Goal: Transaction & Acquisition: Purchase product/service

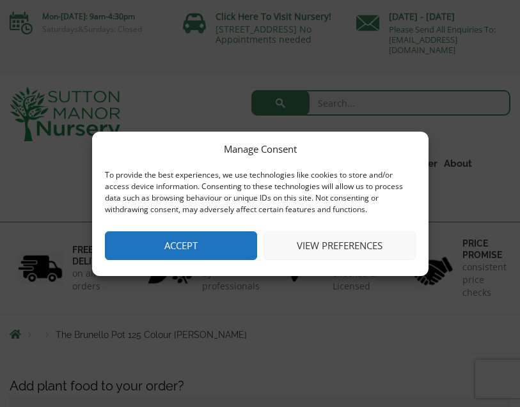
click at [185, 248] on button "Accept" at bounding box center [181, 245] width 152 height 29
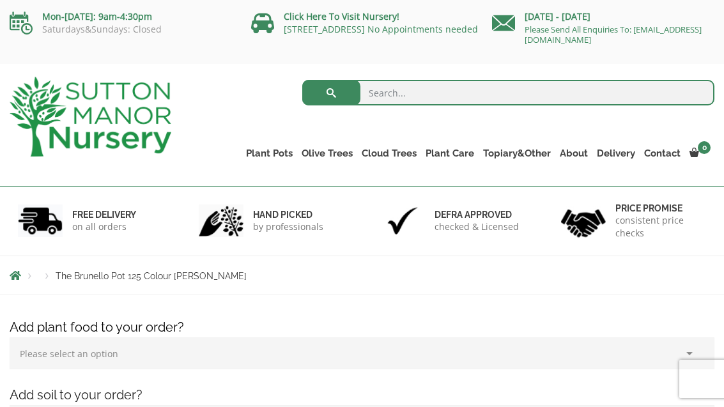
click at [0, 0] on link "The Milan Pots" at bounding box center [0, 0] width 0 height 0
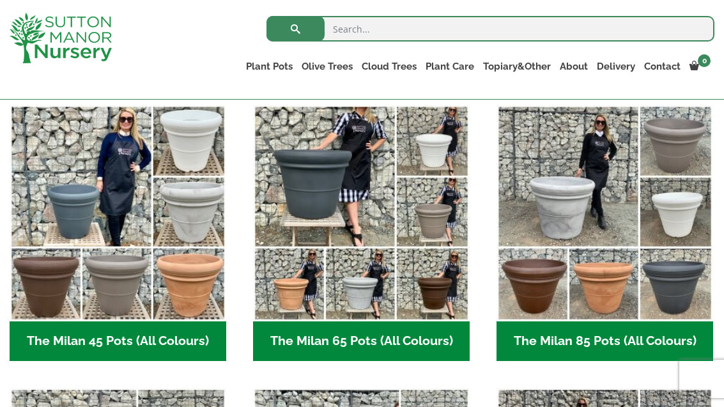
scroll to position [327, 0]
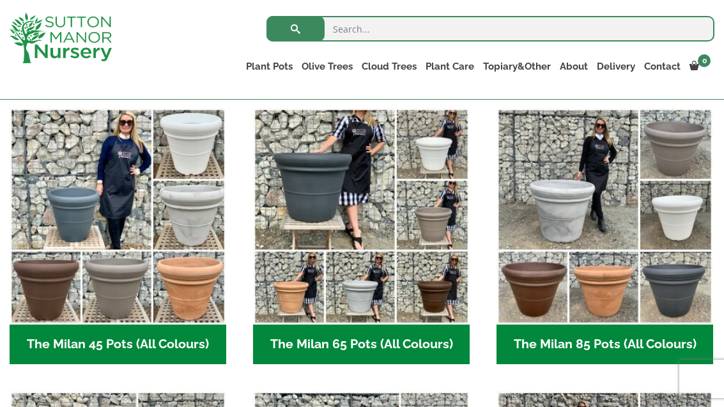
click at [88, 153] on img "Visit product category The Milan 45 Pots (All Colours)" at bounding box center [118, 216] width 217 height 217
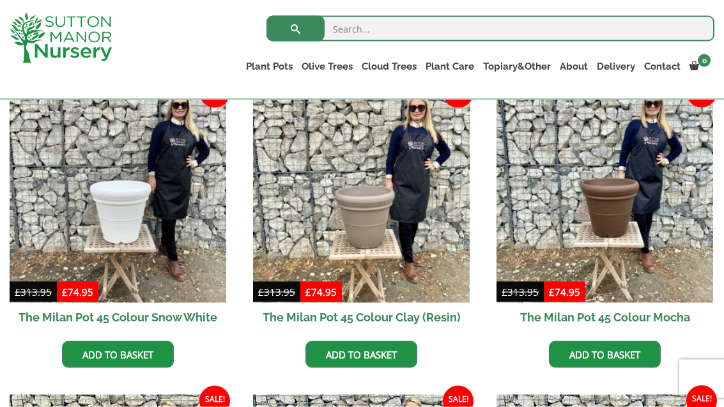
scroll to position [341, 0]
click at [394, 232] on img at bounding box center [361, 194] width 217 height 217
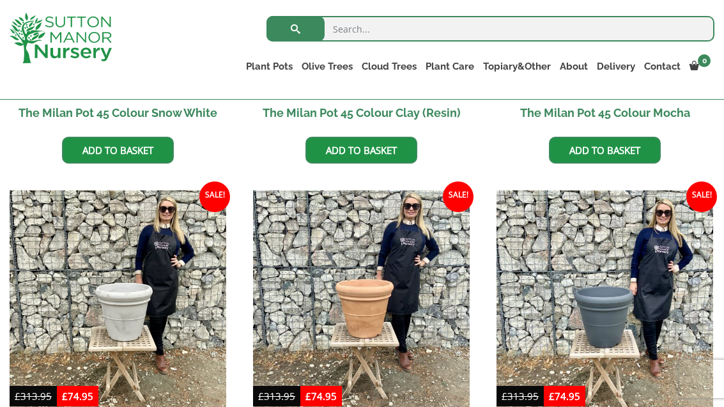
scroll to position [543, 0]
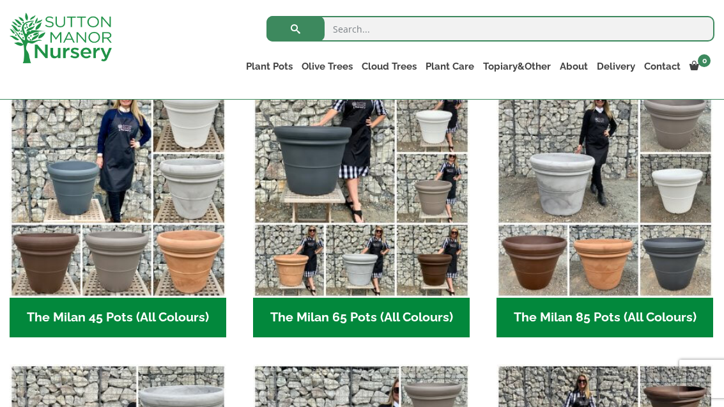
scroll to position [355, 0]
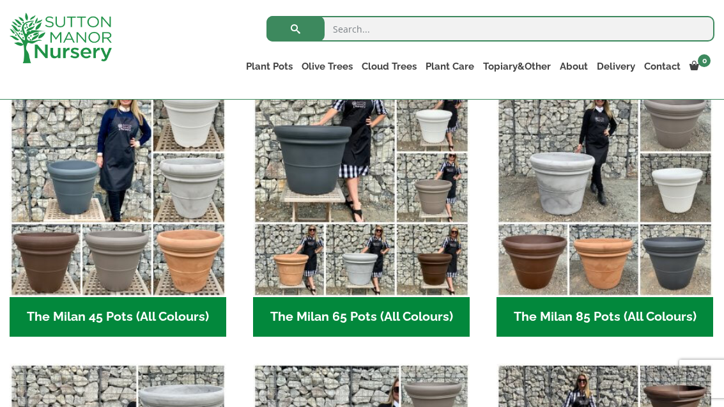
click at [435, 194] on img "Visit product category The Milan 65 Pots (All Colours)" at bounding box center [361, 189] width 217 height 217
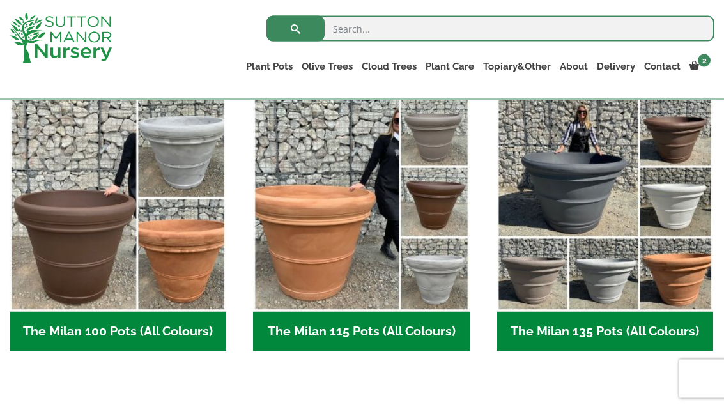
scroll to position [620, 0]
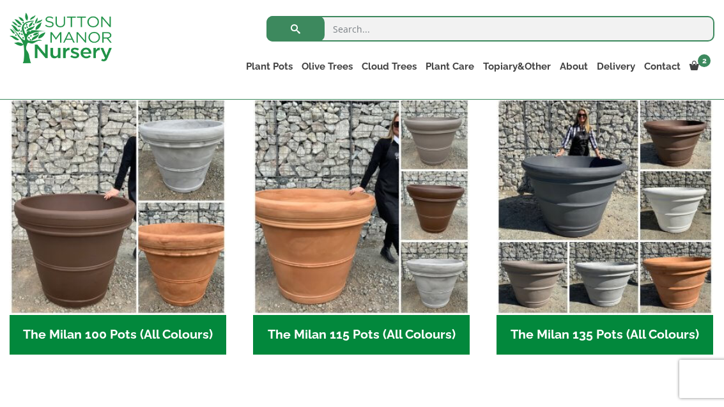
click at [594, 214] on img "Visit product category The Milan 135 Pots (All Colours)" at bounding box center [605, 206] width 217 height 217
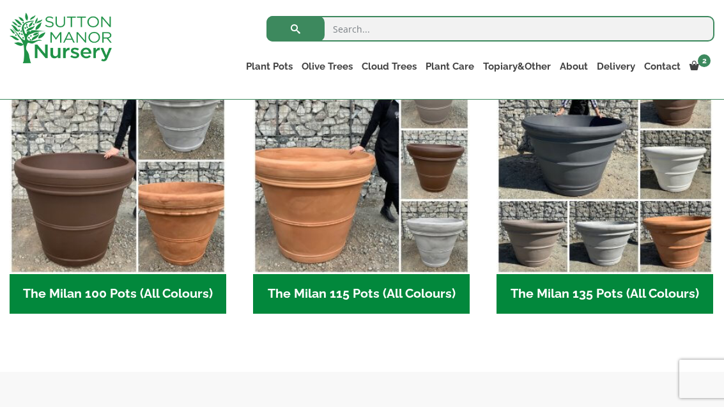
click at [343, 225] on img "Visit product category The Milan 115 Pots (All Colours)" at bounding box center [361, 166] width 217 height 217
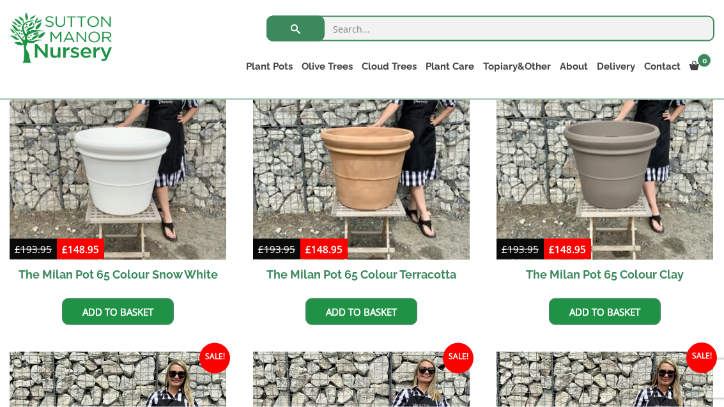
scroll to position [380, 0]
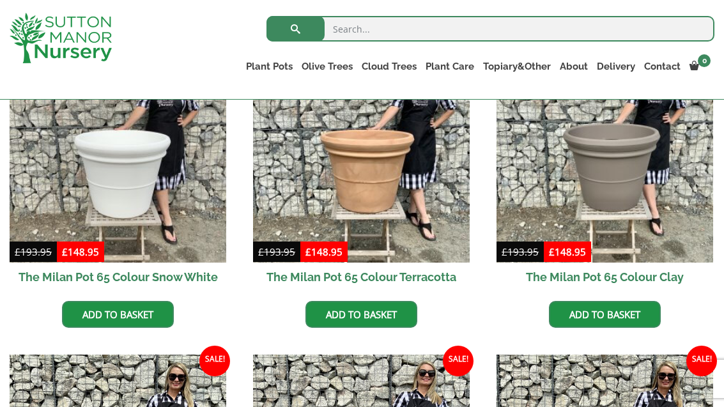
click at [605, 309] on link "Add to basket" at bounding box center [605, 314] width 112 height 27
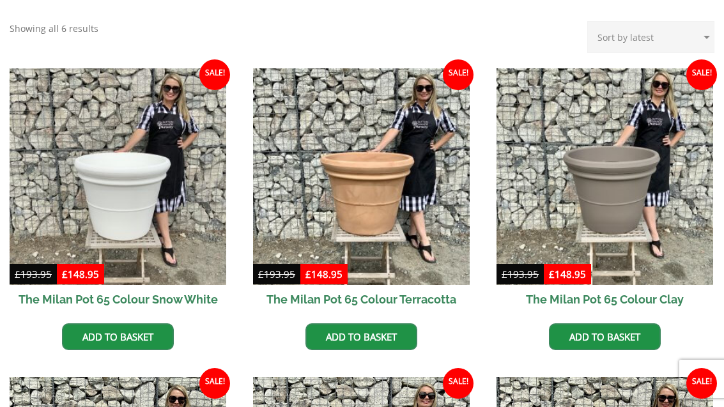
scroll to position [421, 0]
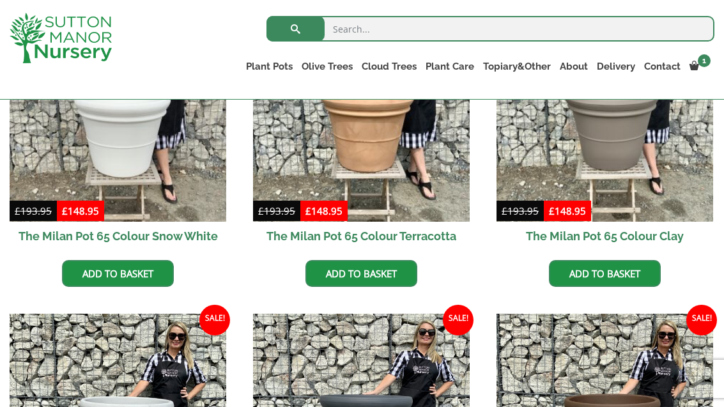
click at [606, 274] on link "Add to basket" at bounding box center [605, 273] width 112 height 27
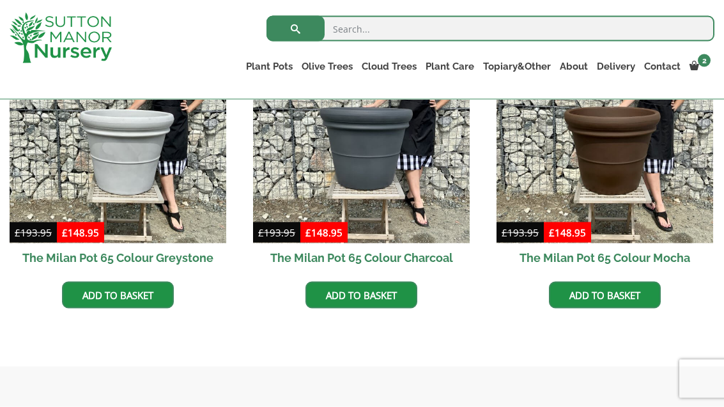
scroll to position [709, 0]
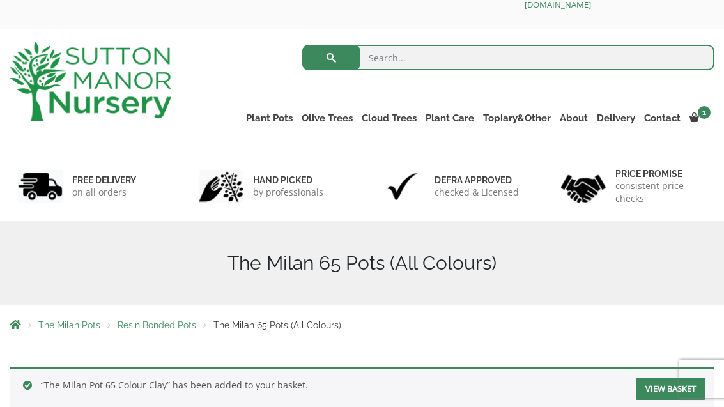
scroll to position [37, 0]
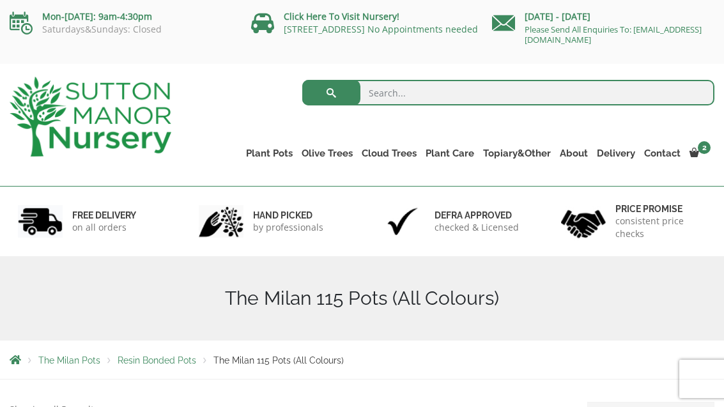
click at [0, 0] on link "The Brunello Pots" at bounding box center [0, 0] width 0 height 0
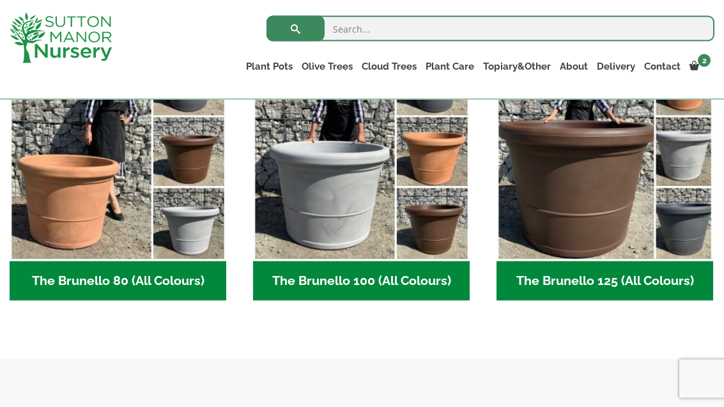
scroll to position [391, 0]
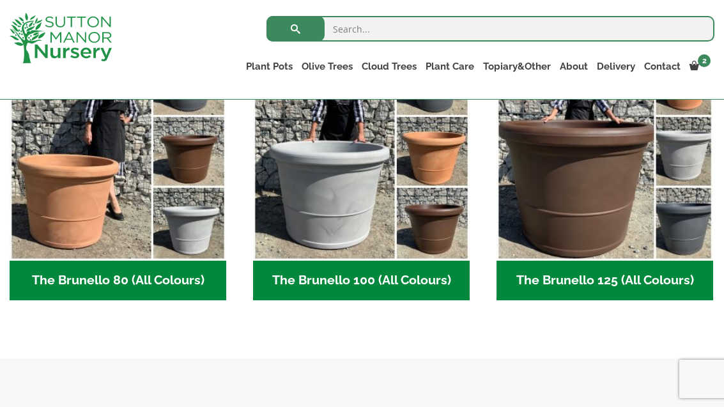
click at [590, 208] on img "Visit product category The Brunello 125 (All Colours)" at bounding box center [605, 152] width 217 height 217
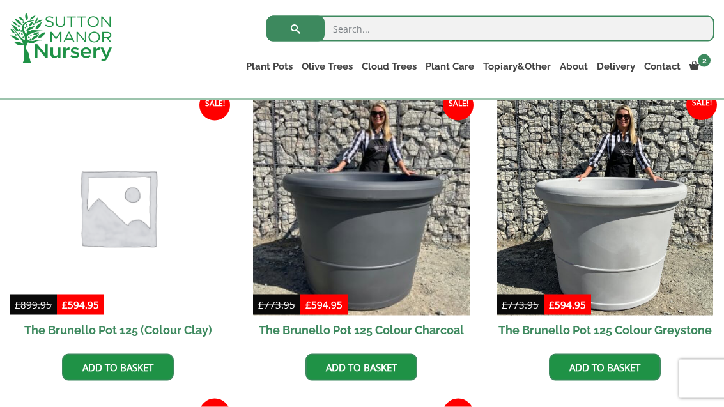
scroll to position [327, 0]
click at [139, 244] on img at bounding box center [118, 207] width 217 height 217
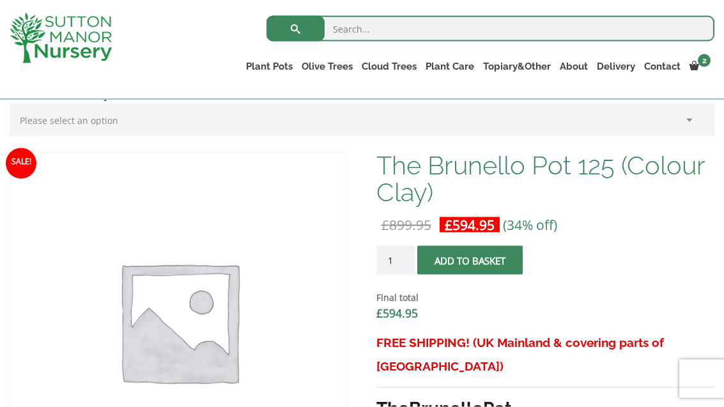
scroll to position [341, 0]
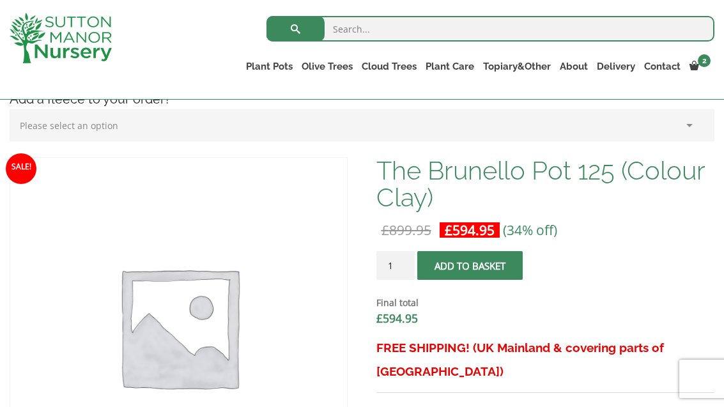
click at [406, 265] on input "1" at bounding box center [395, 265] width 38 height 29
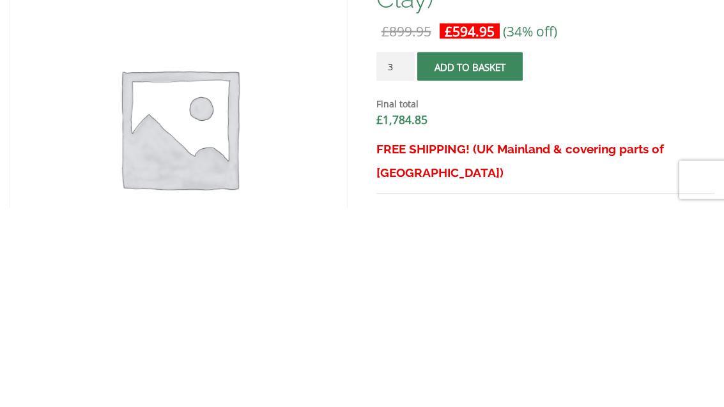
type input "3"
click at [472, 251] on button "Add to basket" at bounding box center [469, 265] width 105 height 29
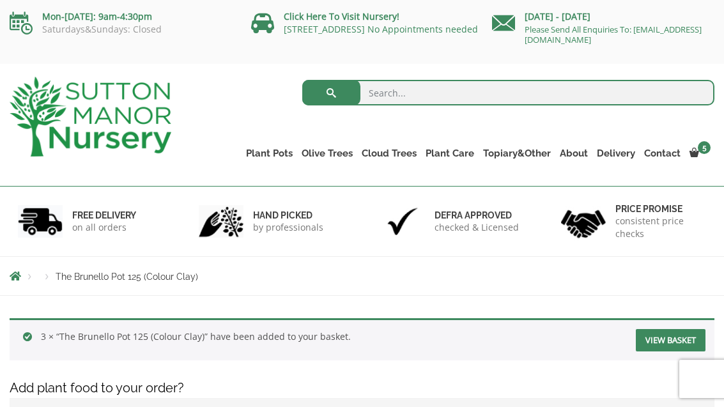
click at [0, 0] on link "View cart" at bounding box center [0, 0] width 0 height 0
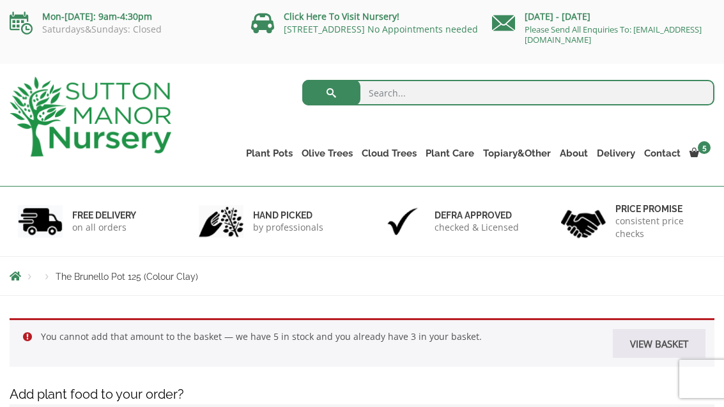
click at [0, 0] on link "The Brunello Pots" at bounding box center [0, 0] width 0 height 0
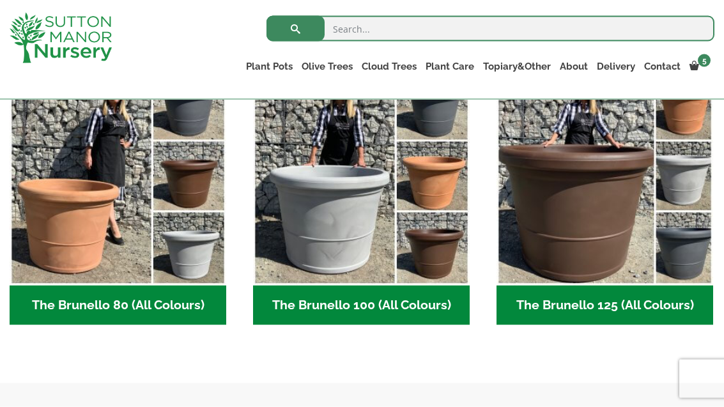
scroll to position [367, 0]
click at [105, 230] on img "Visit product category The Brunello 80 (All Colours)" at bounding box center [118, 176] width 217 height 217
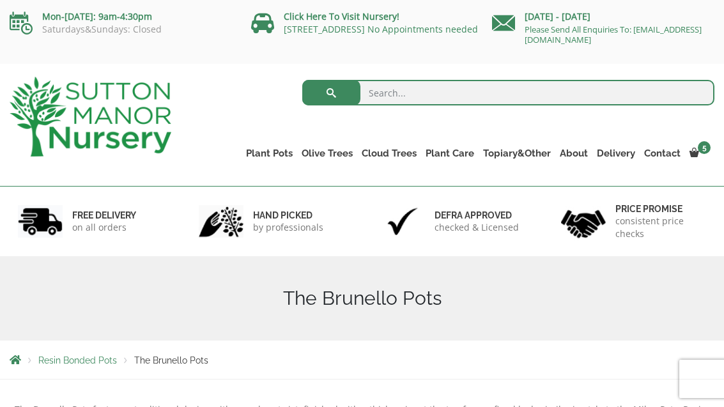
scroll to position [16, 0]
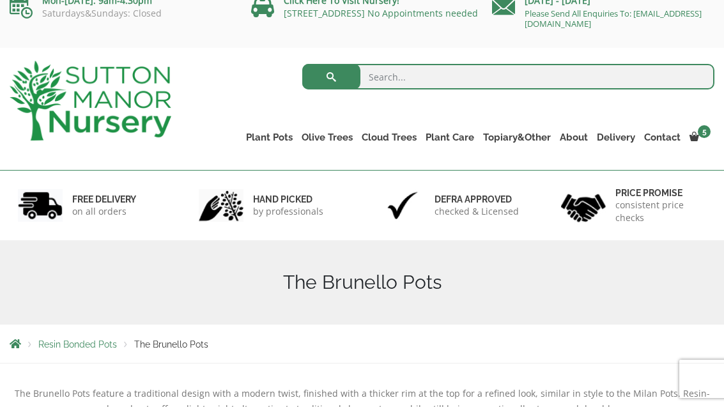
click at [0, 0] on link "The Capri Pots" at bounding box center [0, 0] width 0 height 0
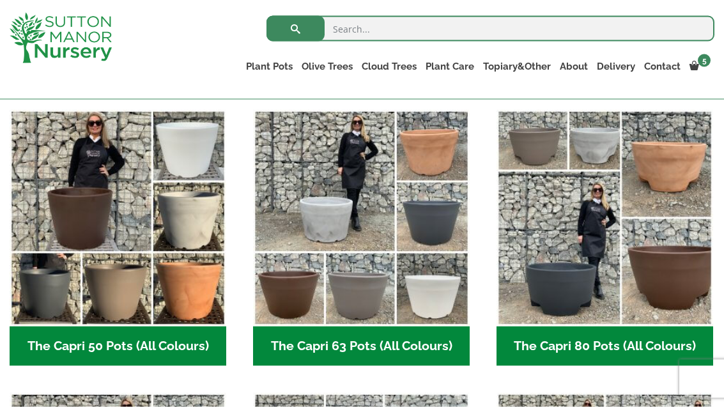
scroll to position [326, 0]
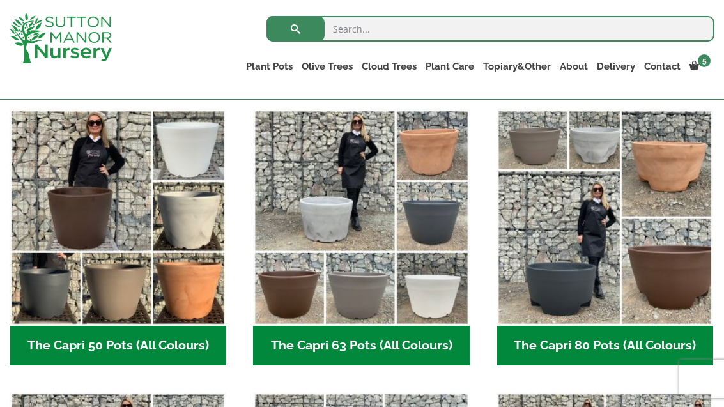
click at [122, 292] on img "Visit product category The Capri 50 Pots (All Colours)" at bounding box center [118, 217] width 217 height 217
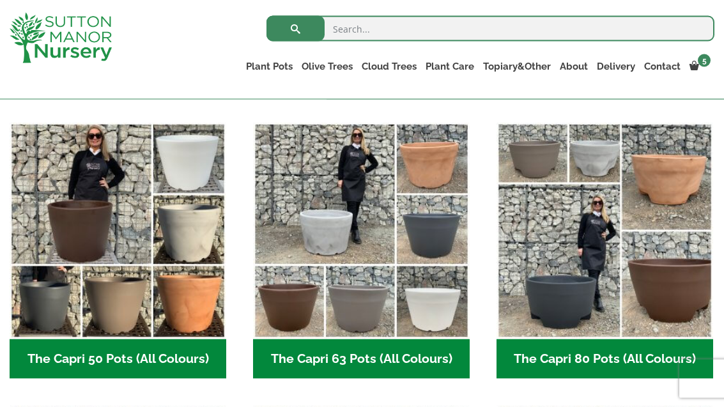
scroll to position [313, 0]
click at [345, 206] on img "Visit product category The Capri 63 Pots (All Colours)" at bounding box center [361, 230] width 217 height 217
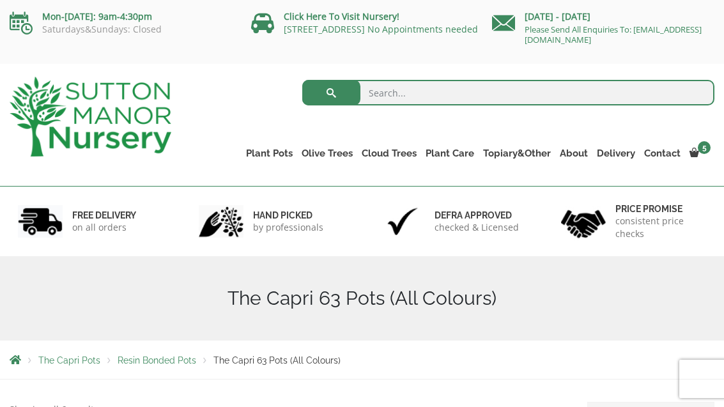
click at [456, 250] on div "Defra approved checked & Licensed" at bounding box center [452, 222] width 181 height 70
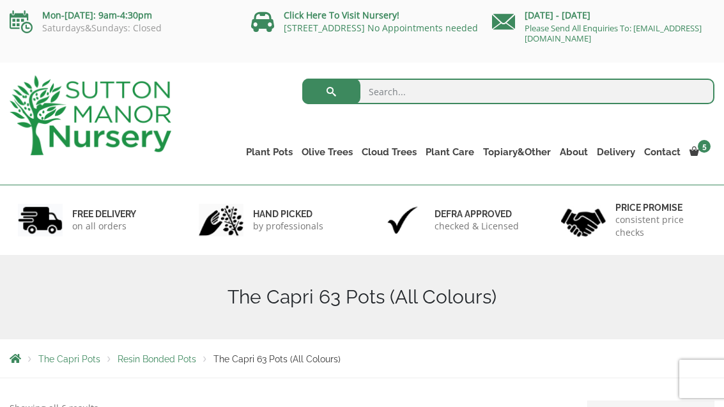
scroll to position [1, 0]
click at [0, 0] on link "The Milan Pots" at bounding box center [0, 0] width 0 height 0
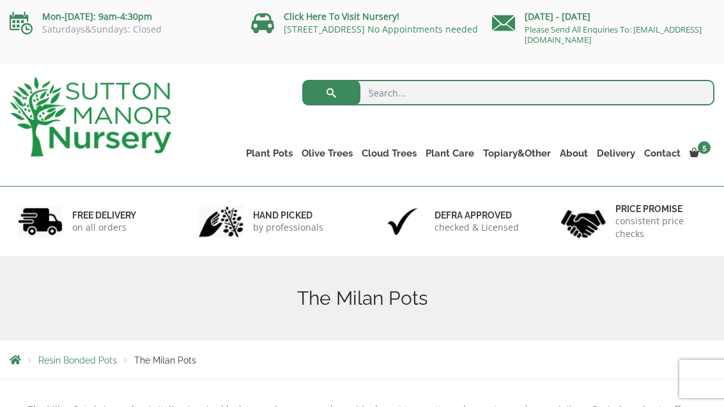
click at [0, 0] on link "The Amalfi Pots" at bounding box center [0, 0] width 0 height 0
click at [0, 0] on link "The Venice Cube Pots" at bounding box center [0, 0] width 0 height 0
click at [0, 0] on link "The Old Stone Pots" at bounding box center [0, 0] width 0 height 0
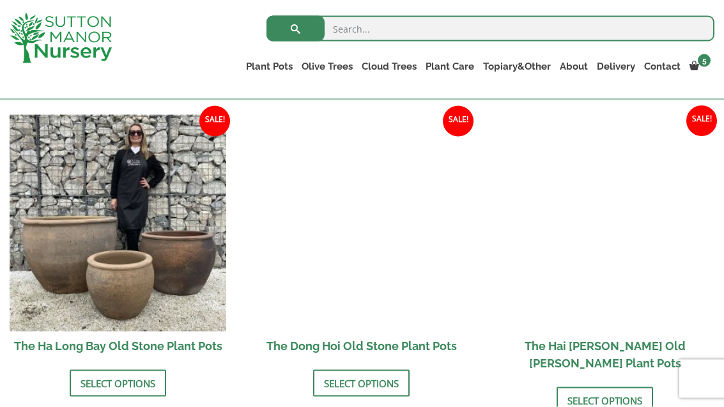
scroll to position [435, 0]
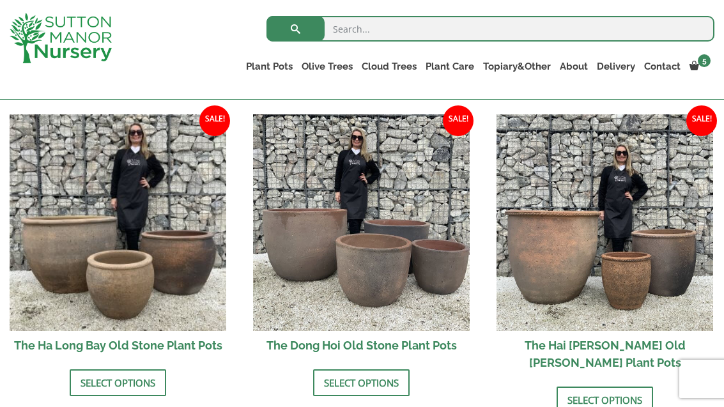
click at [387, 268] on img at bounding box center [361, 222] width 217 height 217
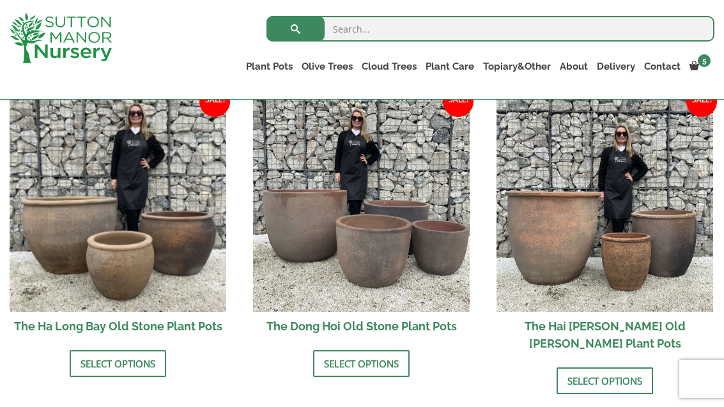
scroll to position [452, 0]
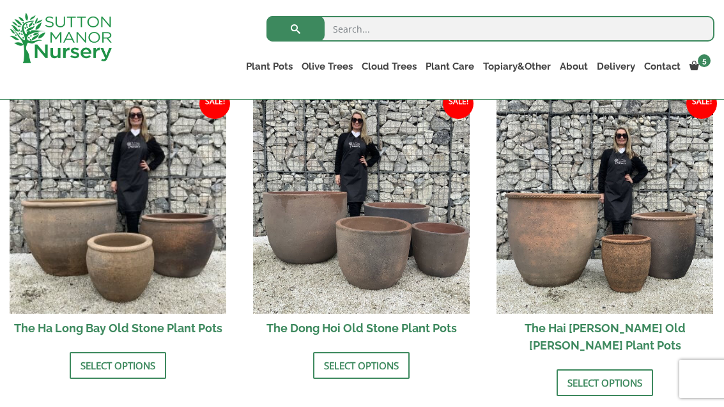
click at [248, 53] on ul "Plant Pots Resin Bonded Pots The Amalfi Pots The Milan Pots The Capri Pots The …" at bounding box center [478, 68] width 473 height 35
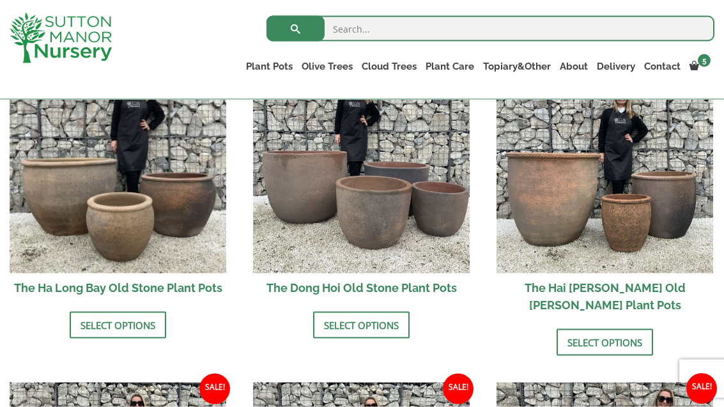
scroll to position [496, 0]
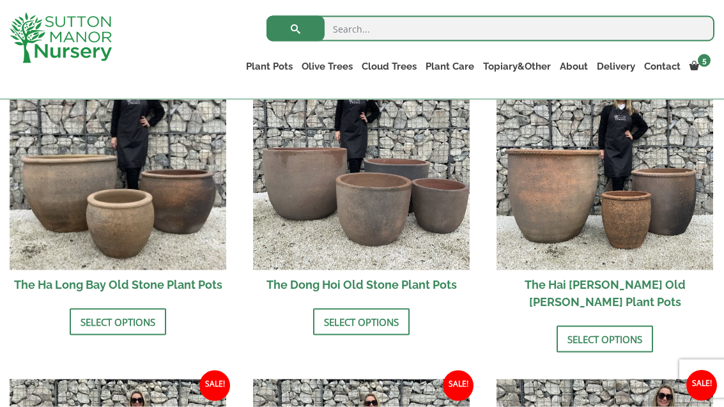
click at [0, 0] on link "The San Marino Pots" at bounding box center [0, 0] width 0 height 0
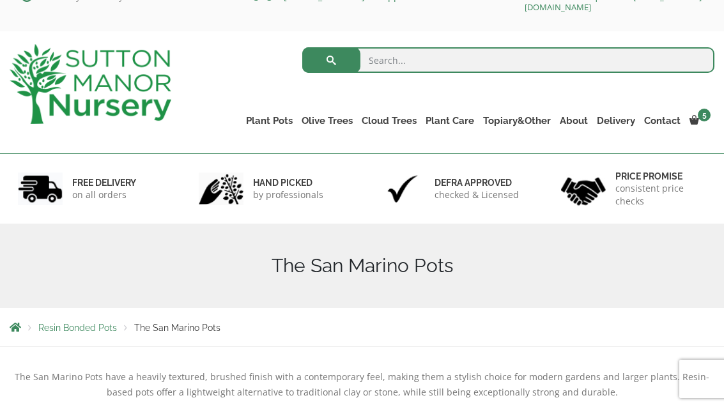
scroll to position [36, 0]
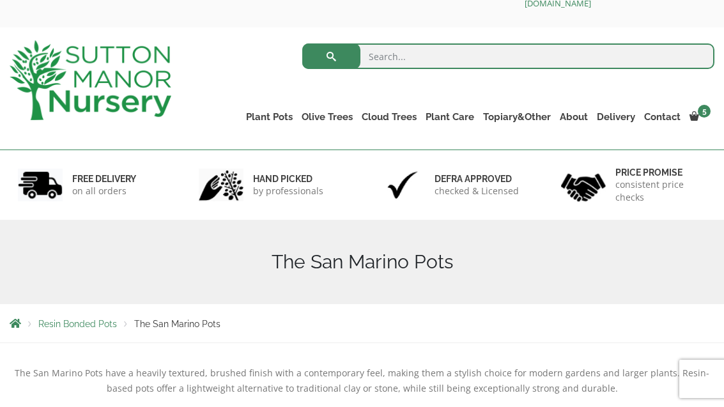
click at [0, 0] on link "The Barolo Pots" at bounding box center [0, 0] width 0 height 0
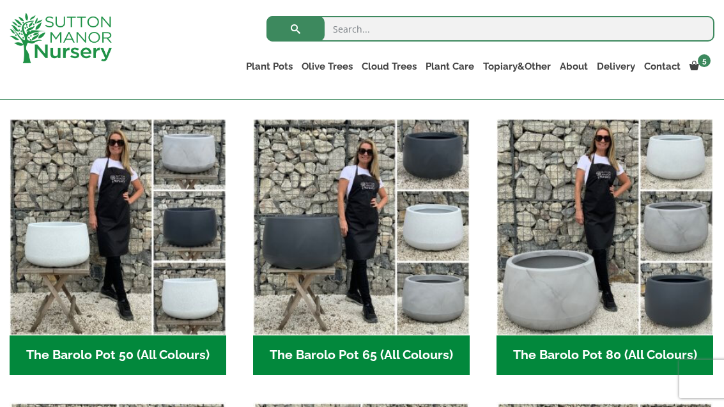
scroll to position [310, 0]
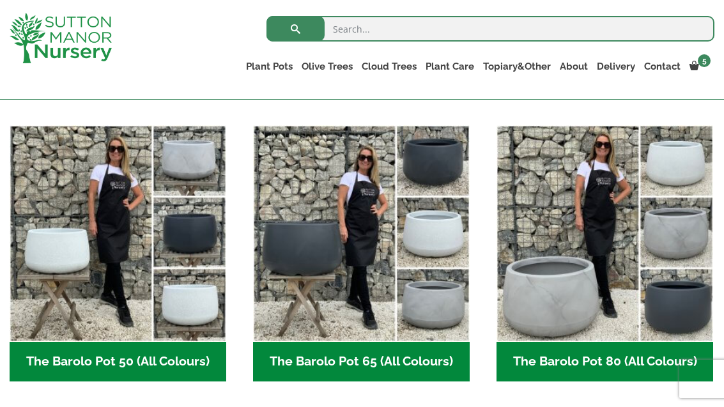
click at [332, 242] on img "Visit product category The Barolo Pot 65 (All Colours)" at bounding box center [361, 233] width 217 height 217
click at [0, 0] on link "The Rome Bowl" at bounding box center [0, 0] width 0 height 0
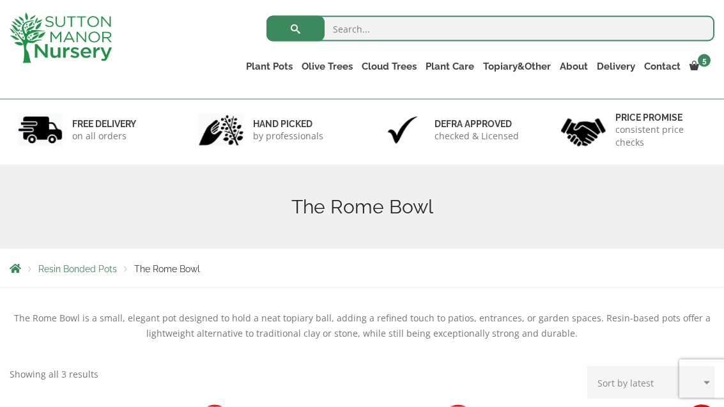
scroll to position [64, 0]
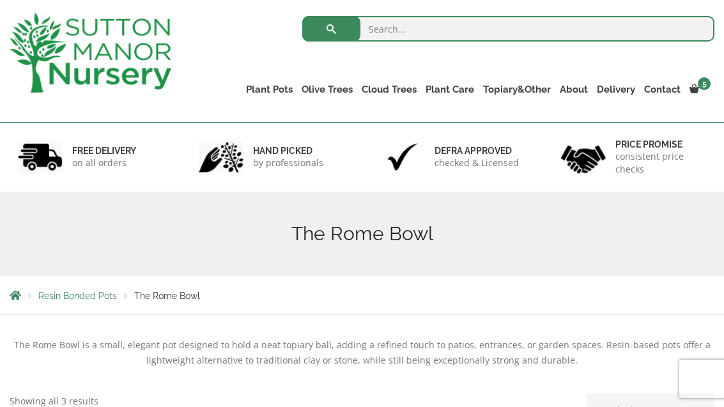
click at [0, 0] on link "The Amalfi Pots" at bounding box center [0, 0] width 0 height 0
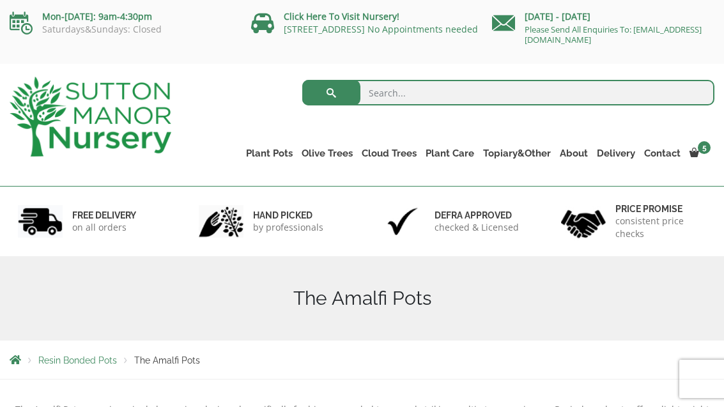
click at [0, 0] on link "The Brunello Pots" at bounding box center [0, 0] width 0 height 0
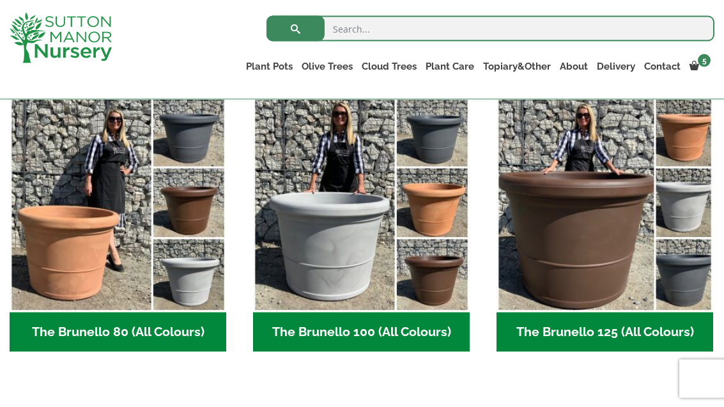
scroll to position [340, 0]
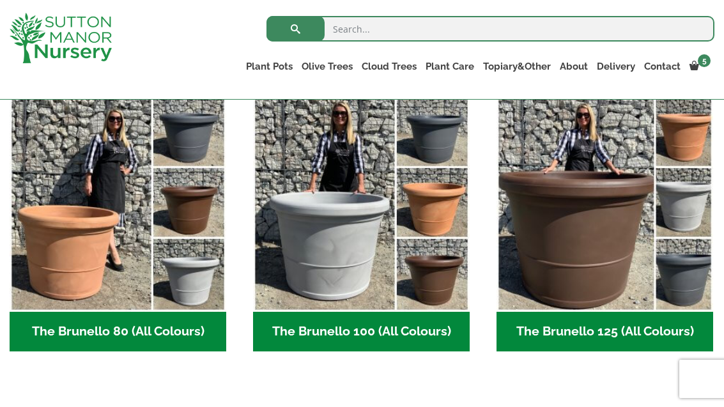
click at [593, 239] on img "Visit product category The Brunello 125 (All Colours)" at bounding box center [605, 203] width 217 height 217
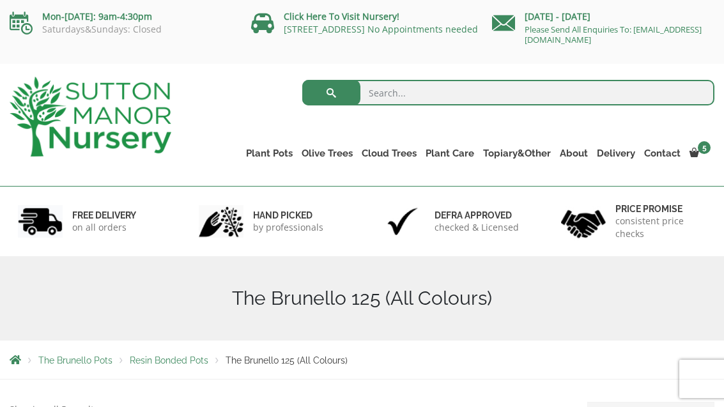
click at [0, 0] on link "The Milan Pots" at bounding box center [0, 0] width 0 height 0
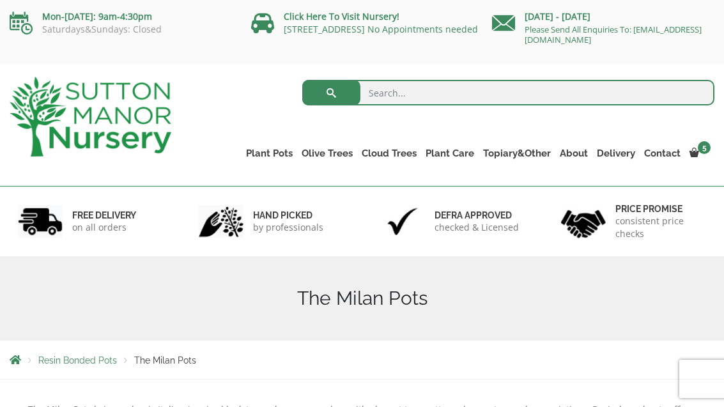
click at [0, 0] on link "The Capri Pots" at bounding box center [0, 0] width 0 height 0
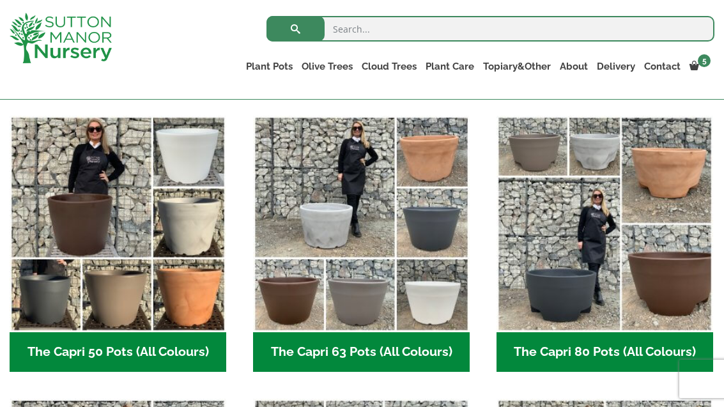
scroll to position [338, 0]
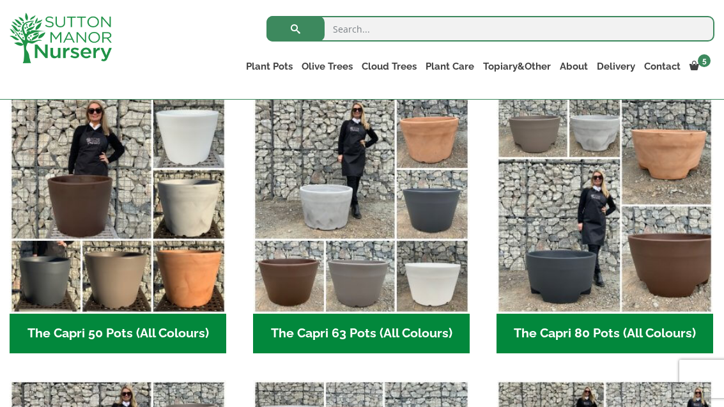
click at [373, 211] on img "Visit product category The Capri 63 Pots (All Colours)" at bounding box center [361, 205] width 217 height 217
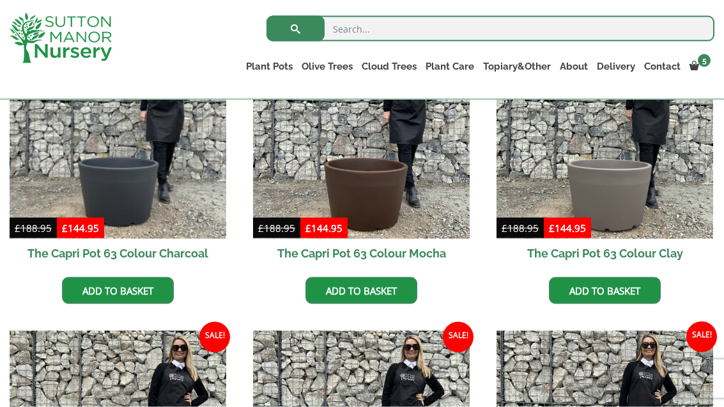
scroll to position [405, 0]
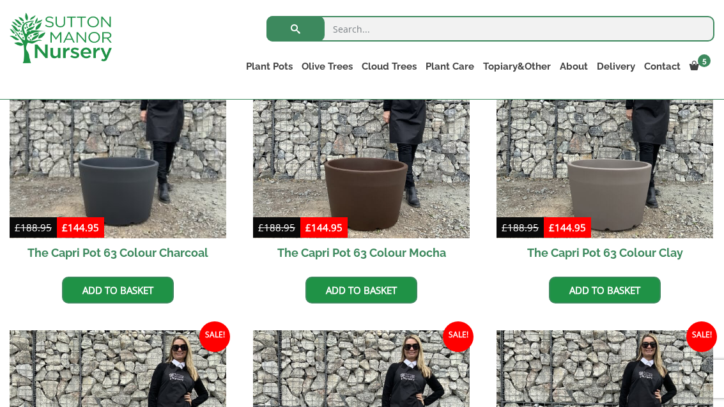
click at [642, 196] on img at bounding box center [605, 130] width 217 height 217
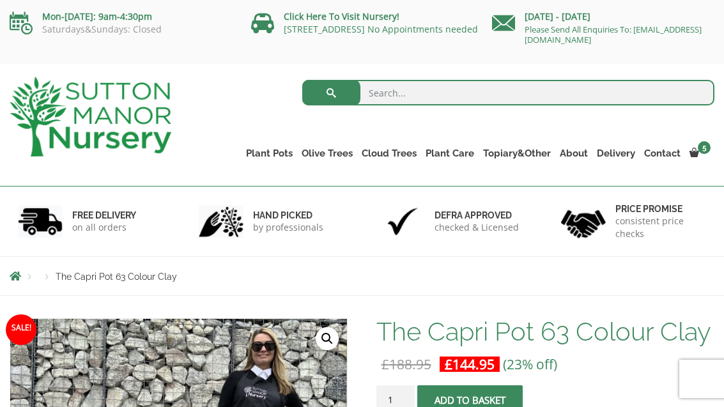
click at [0, 0] on link "View cart" at bounding box center [0, 0] width 0 height 0
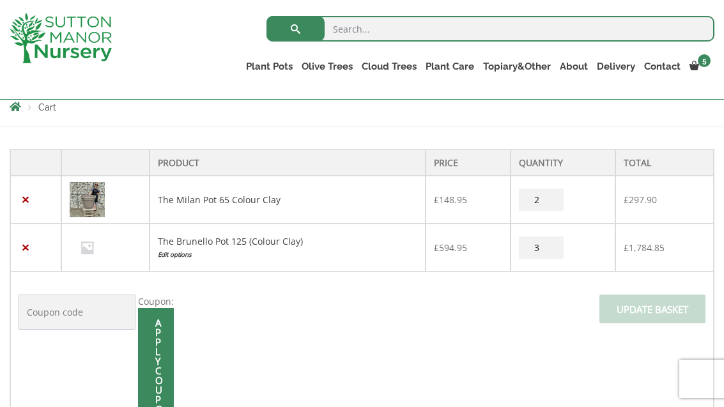
scroll to position [229, 0]
click at [0, 0] on link "The Brunello Pots" at bounding box center [0, 0] width 0 height 0
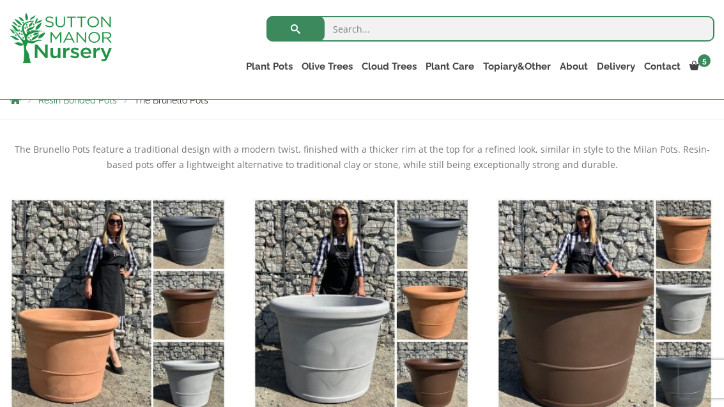
scroll to position [228, 0]
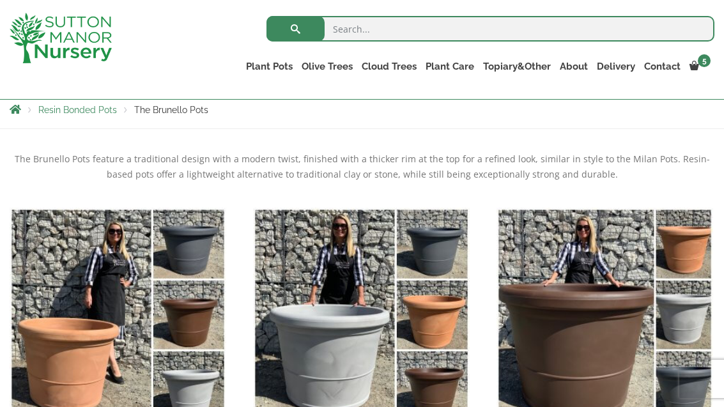
click at [0, 0] on link "The Milan Pots" at bounding box center [0, 0] width 0 height 0
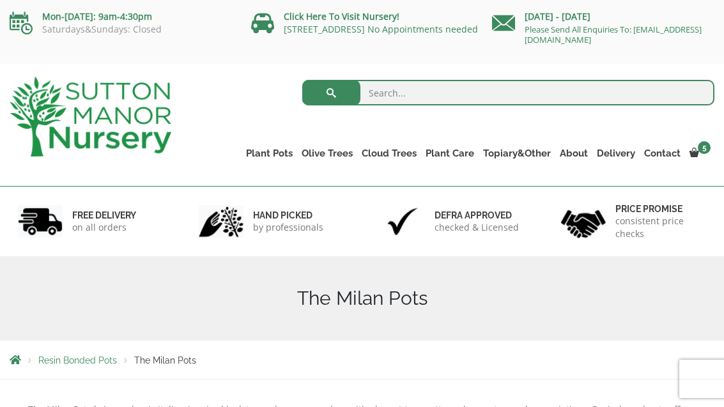
click at [0, 0] on link "The Capri Pots" at bounding box center [0, 0] width 0 height 0
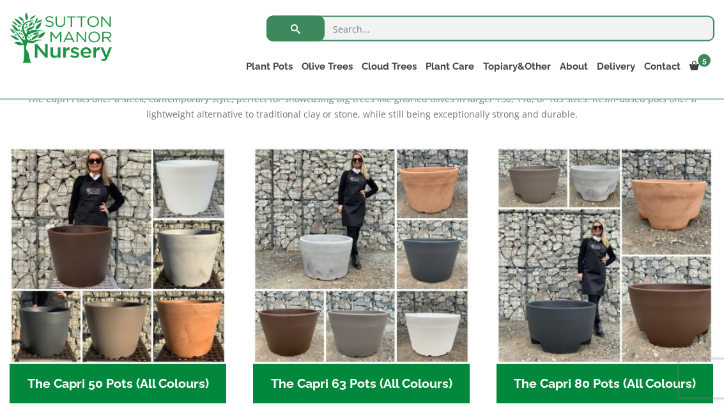
scroll to position [288, 0]
click at [0, 0] on link "The Capri Pots" at bounding box center [0, 0] width 0 height 0
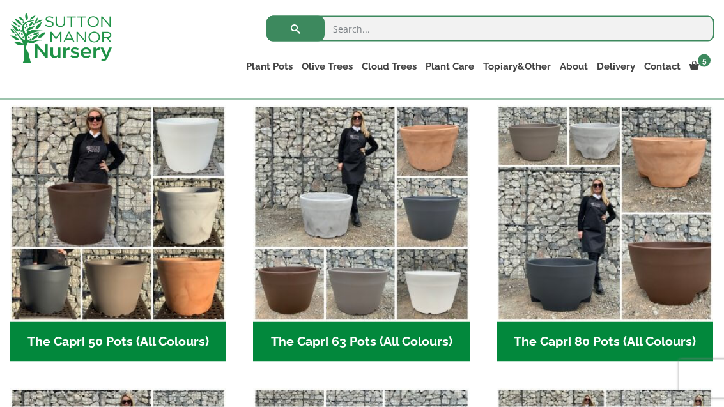
scroll to position [330, 0]
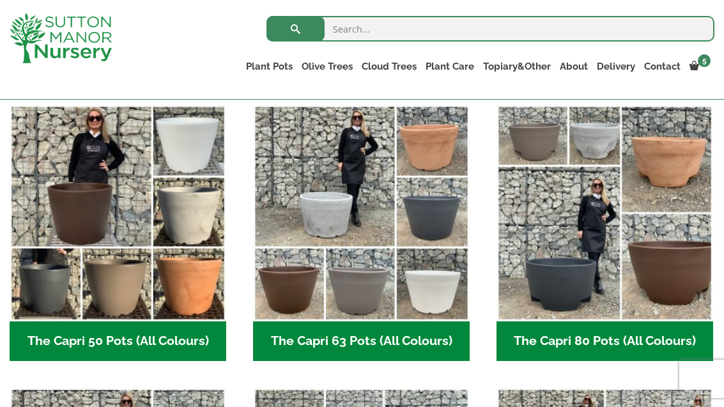
click at [535, 138] on img "Visit product category The Capri 80 Pots (All Colours)" at bounding box center [605, 213] width 217 height 217
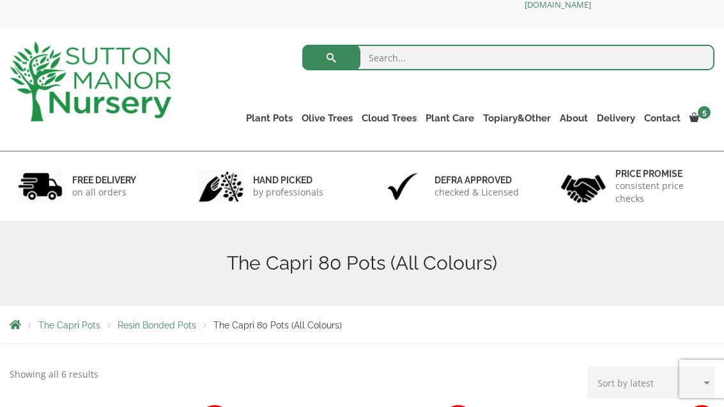
scroll to position [39, 0]
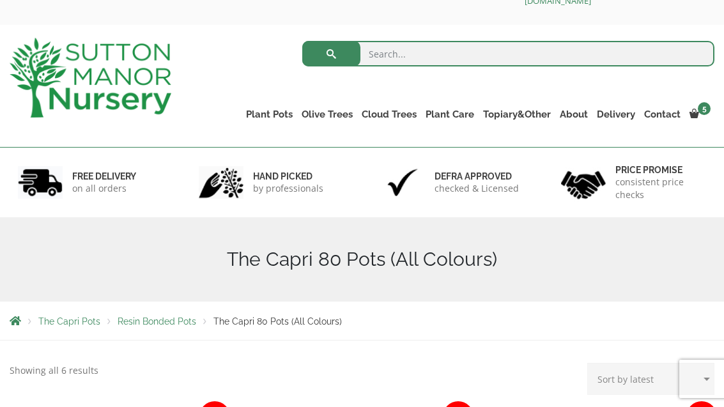
click at [0, 0] on link "The Barolo Pots" at bounding box center [0, 0] width 0 height 0
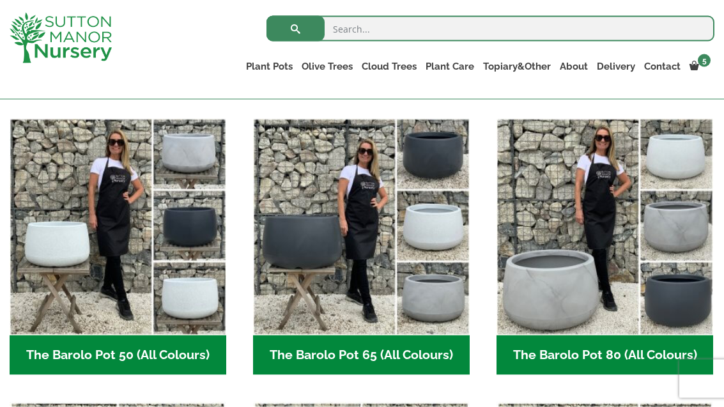
scroll to position [333, 0]
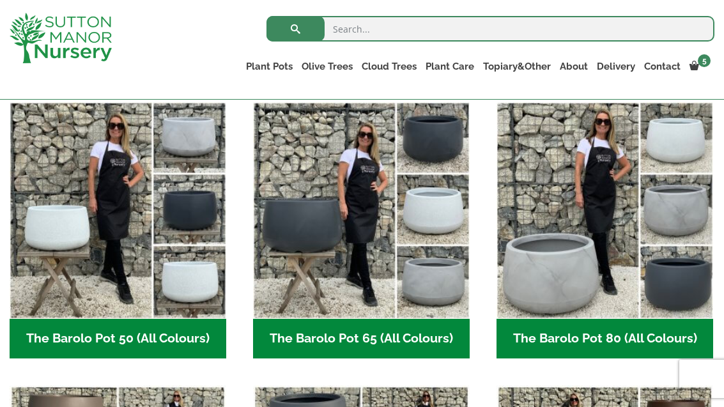
click at [568, 291] on img "Visit product category The Barolo Pot 80 (All Colours)" at bounding box center [605, 210] width 217 height 217
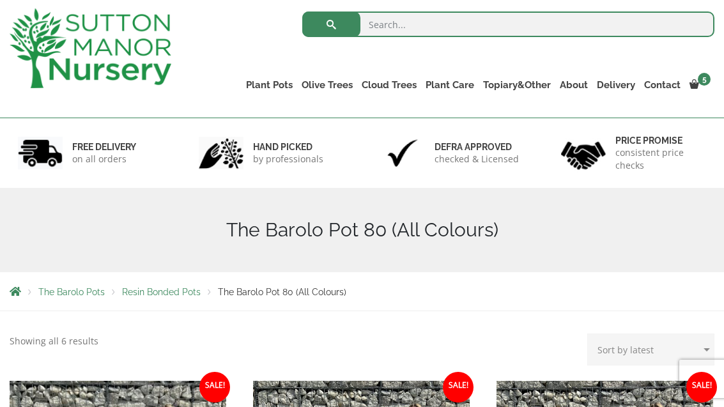
scroll to position [70, 0]
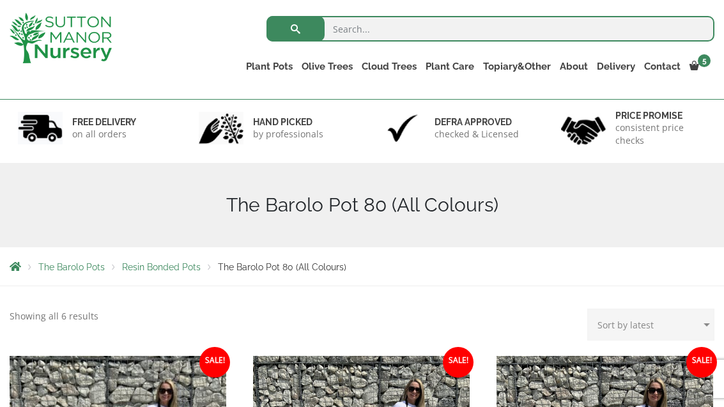
click at [0, 0] on link "The Sicilian Pots" at bounding box center [0, 0] width 0 height 0
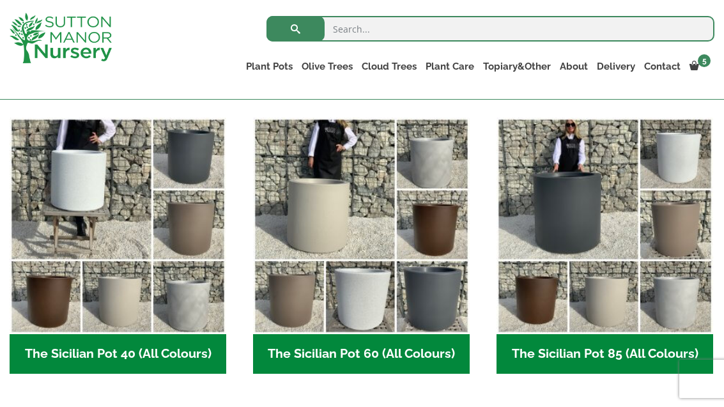
scroll to position [317, 0]
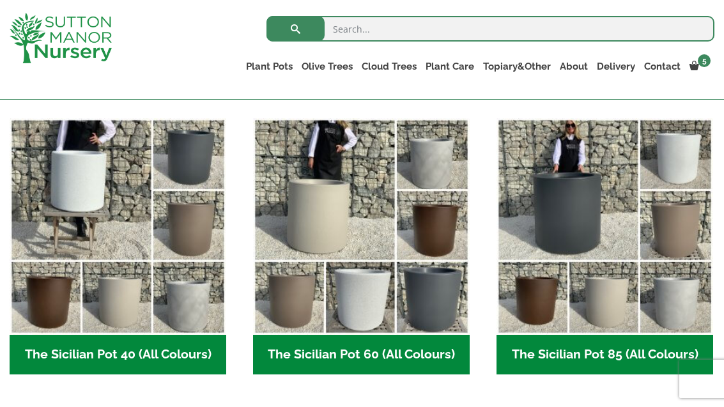
click at [360, 233] on img "Visit product category The Sicilian Pot 60 (All Colours)" at bounding box center [361, 226] width 217 height 217
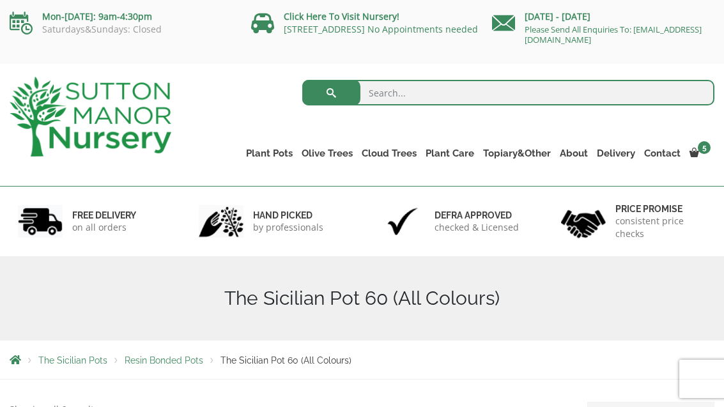
click at [0, 0] on link "Plateau Olive Trees (Mesa Range)" at bounding box center [0, 0] width 0 height 0
click at [0, 0] on link "Multi Stem Olives (Arcadia Range)" at bounding box center [0, 0] width 0 height 0
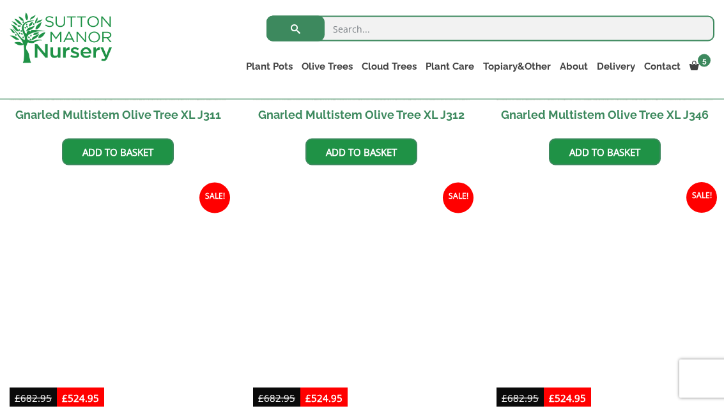
scroll to position [1389, 0]
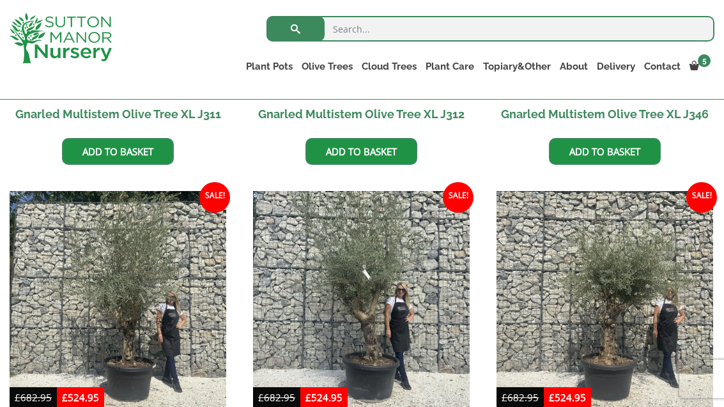
click at [0, 0] on link "View cart" at bounding box center [0, 0] width 0 height 0
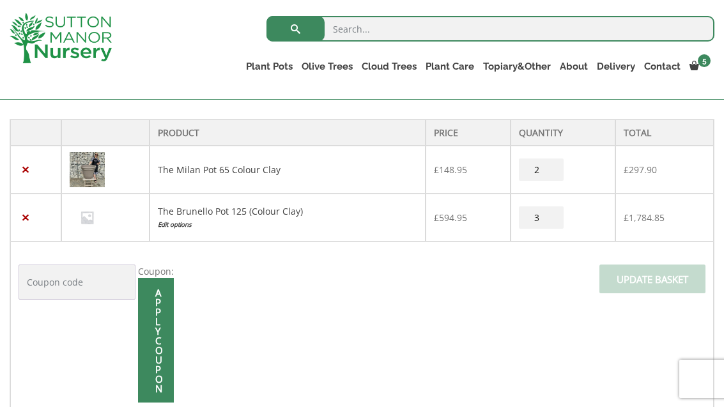
scroll to position [206, 0]
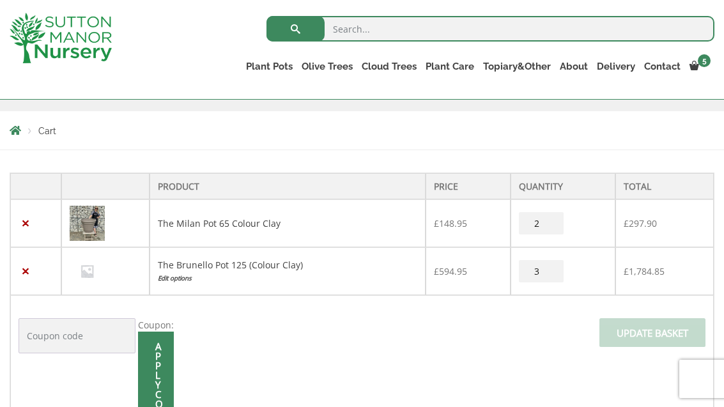
click at [27, 217] on link "×" at bounding box center [25, 223] width 13 height 13
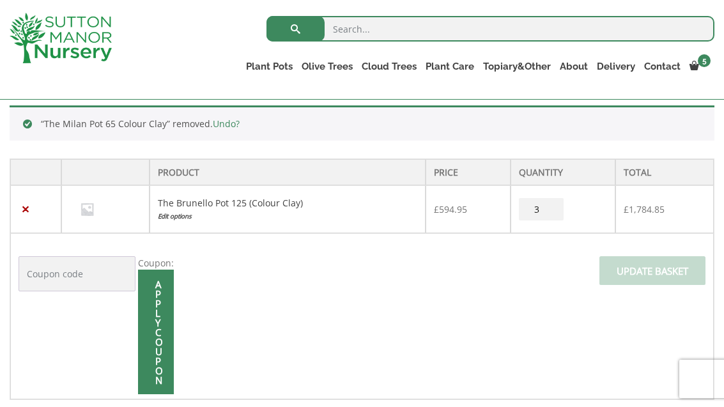
scroll to position [315, 0]
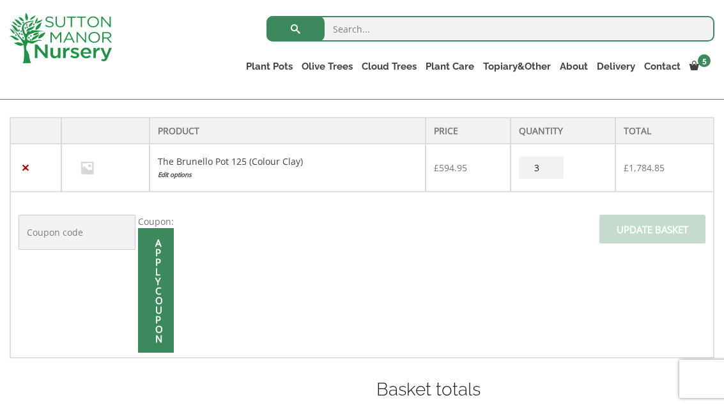
click at [0, 0] on span at bounding box center [0, 0] width 0 height 0
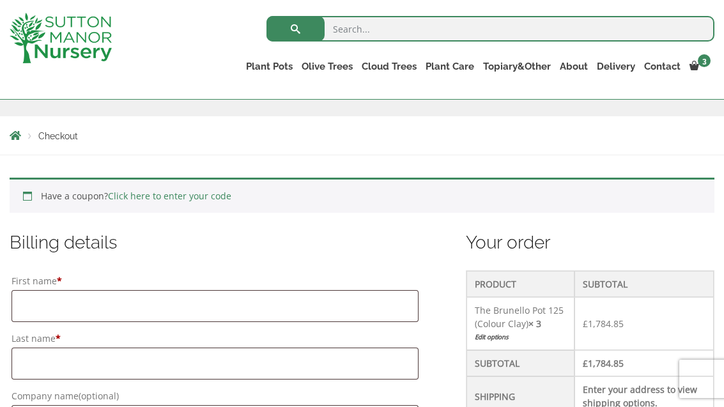
scroll to position [247, 0]
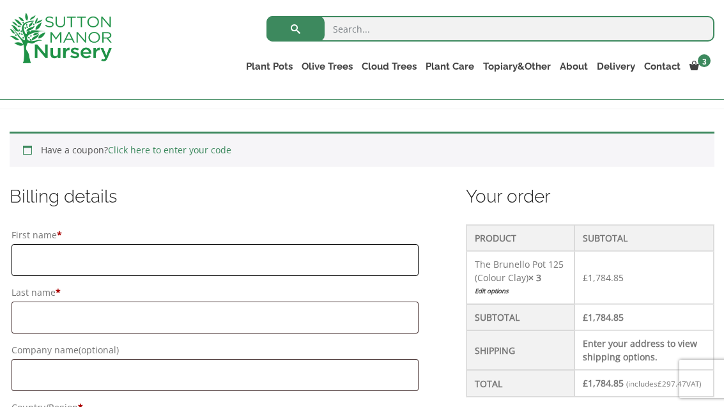
click at [128, 259] on input "First name *" at bounding box center [215, 260] width 407 height 32
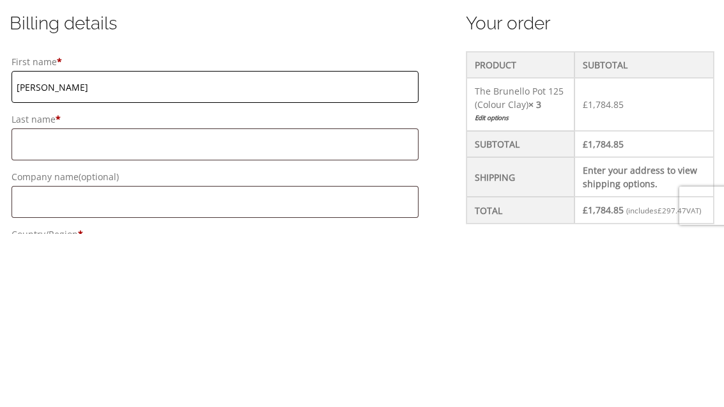
type input "Lorna"
click at [42, 302] on input "Last name *" at bounding box center [215, 318] width 407 height 32
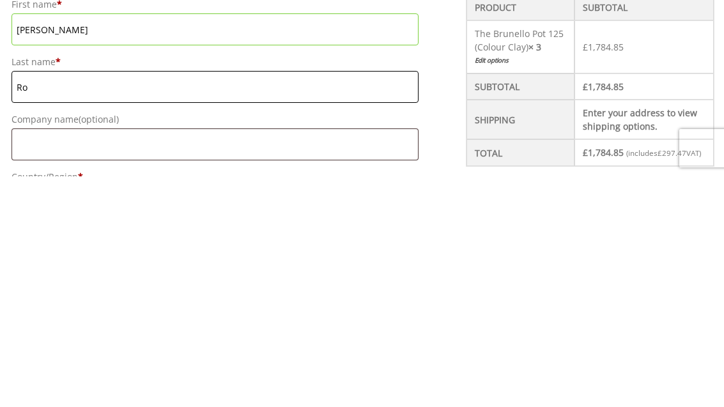
type input "R"
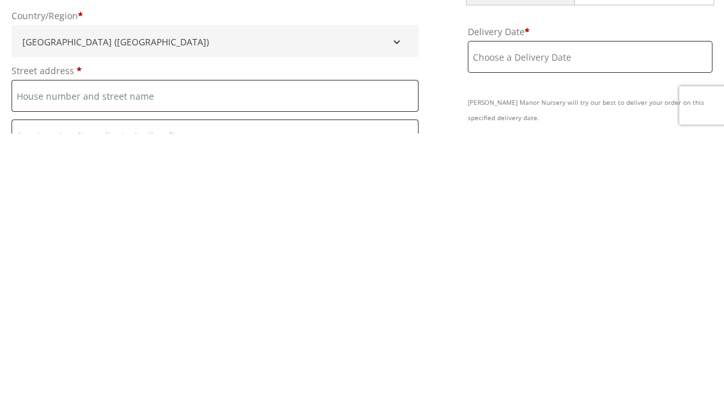
scroll to position [369, 0]
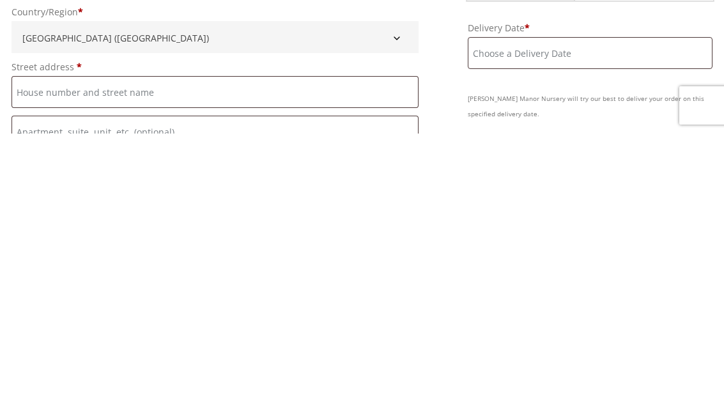
type input "Brough"
click at [31, 350] on input "Street address *" at bounding box center [215, 366] width 407 height 32
click at [52, 350] on input "Peartree Cottage" at bounding box center [215, 366] width 407 height 32
type input "Pear Tree Cottage"
click at [24, 389] on input "Flat, suite, unit, etc. (optional)" at bounding box center [215, 405] width 407 height 32
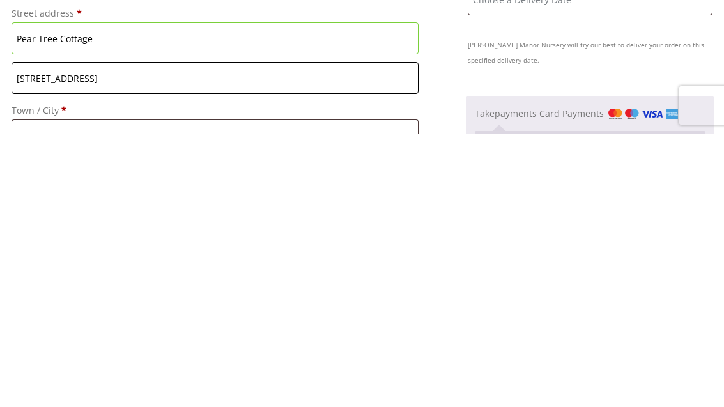
scroll to position [423, 0]
type input "[STREET_ADDRESS]"
click at [43, 393] on input "Town / City *" at bounding box center [215, 409] width 407 height 32
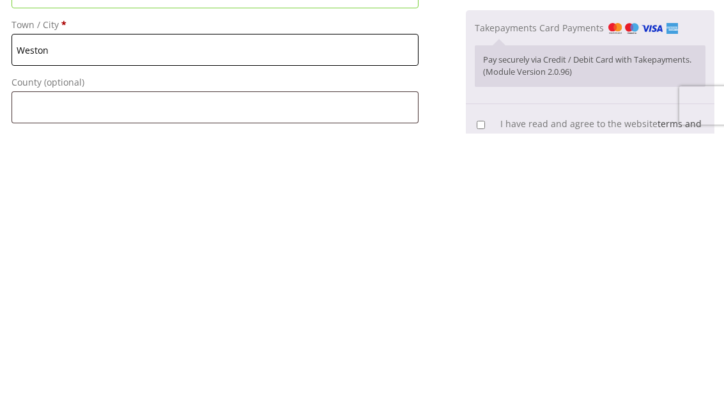
scroll to position [511, 0]
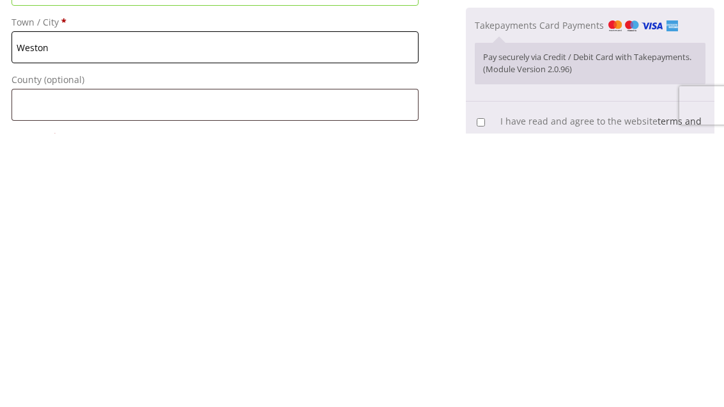
type input "Weston"
click at [37, 362] on input "County (optional)" at bounding box center [215, 378] width 407 height 32
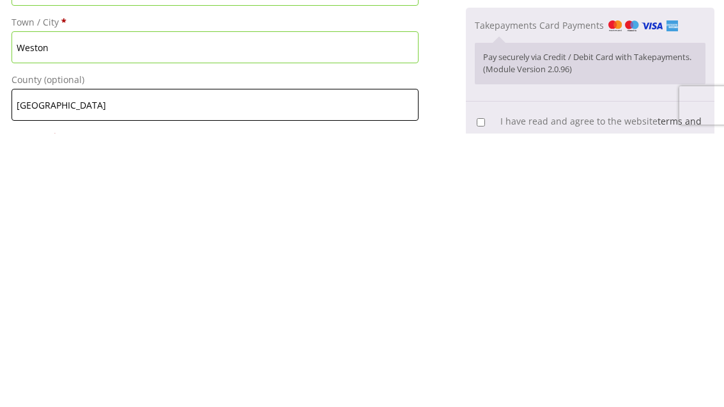
type input "[GEOGRAPHIC_DATA]"
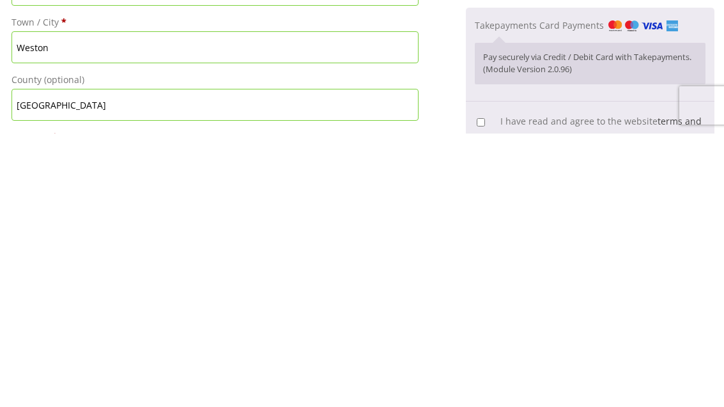
scroll to position [587, 0]
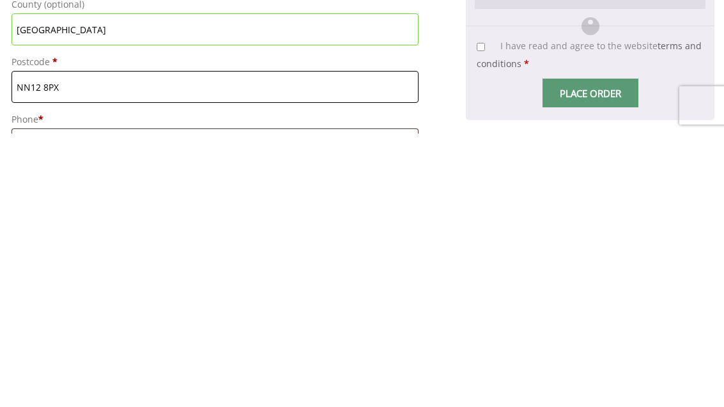
type input "NN12 8PX"
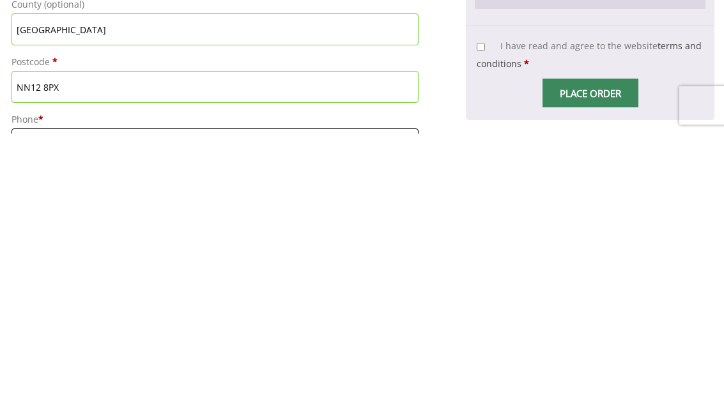
scroll to position [644, 0]
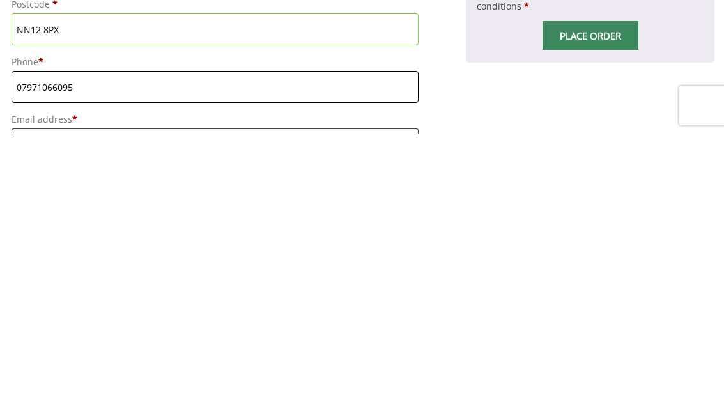
type input "07971066095"
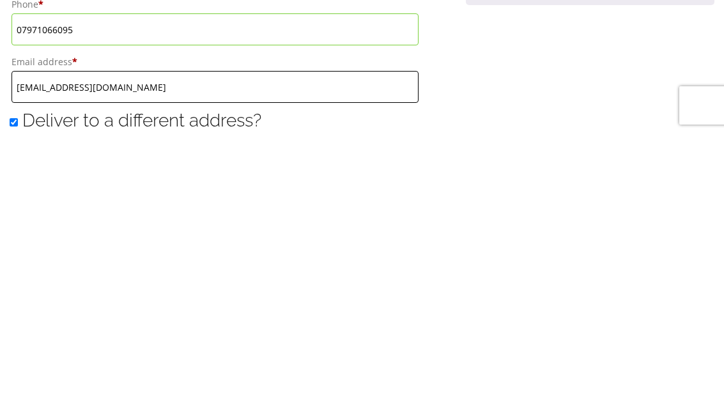
type input "[EMAIL_ADDRESS][DOMAIN_NAME]"
click at [12, 392] on input "Deliver to a different address?" at bounding box center [14, 396] width 8 height 8
checkbox input "false"
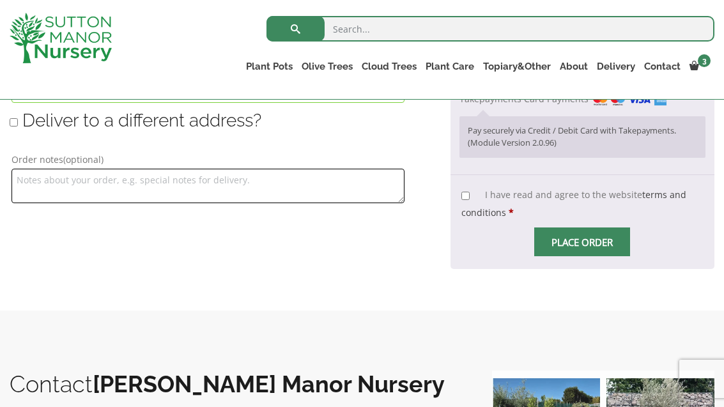
click at [287, 185] on textarea "Order notes (optional)" at bounding box center [208, 186] width 393 height 35
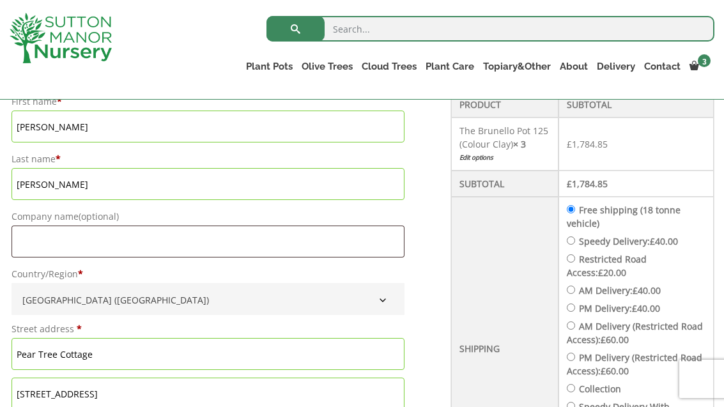
scroll to position [385, 0]
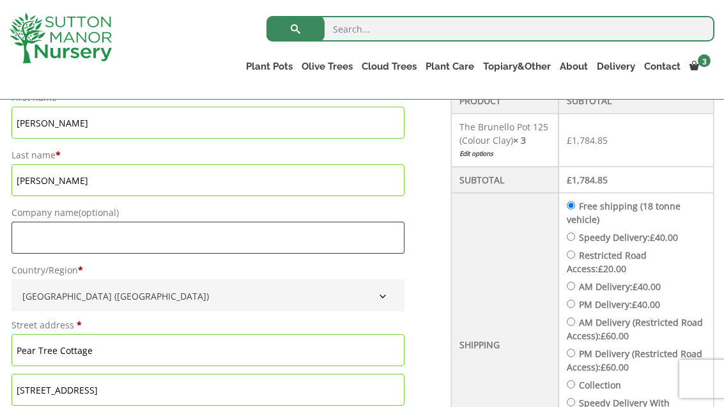
type textarea "If I’m out please can you get these as close to the front of the house as possi…"
click at [571, 238] on input "Speedy Delivery: £ 40.00" at bounding box center [571, 237] width 8 height 8
radio input "true"
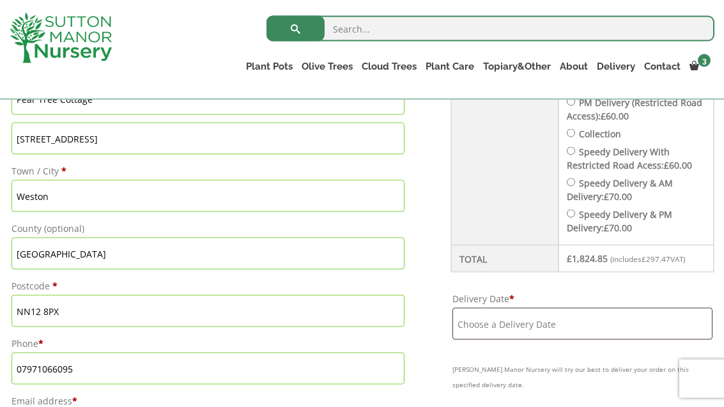
scroll to position [637, 0]
click at [484, 324] on input "Delivery Date *" at bounding box center [582, 323] width 260 height 32
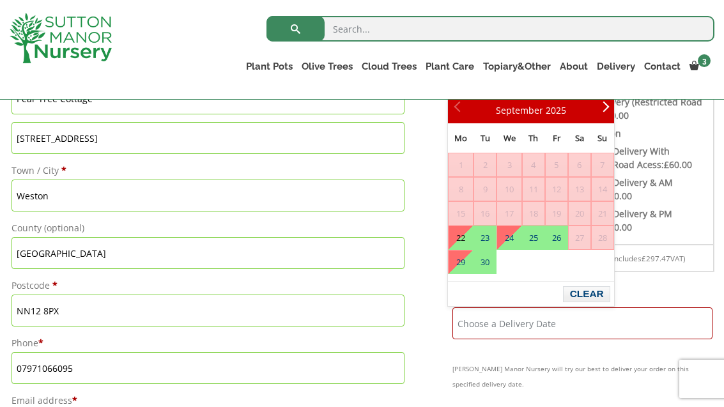
click at [463, 235] on link "22" at bounding box center [461, 237] width 24 height 23
type input "[DATE]"
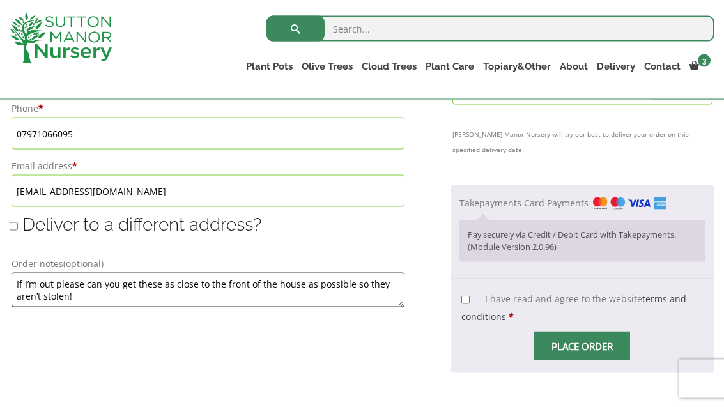
scroll to position [881, 0]
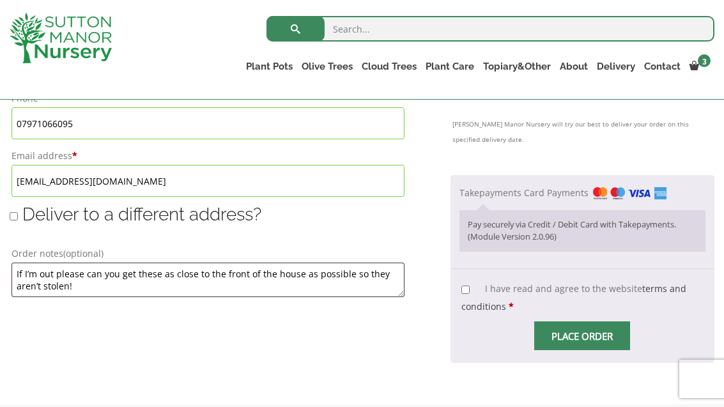
click at [464, 286] on input "I have read and agree to the website terms and conditions *" at bounding box center [465, 290] width 8 height 8
checkbox input "true"
click at [571, 326] on input "Place order" at bounding box center [582, 335] width 96 height 29
